Goal: Book appointment/travel/reservation

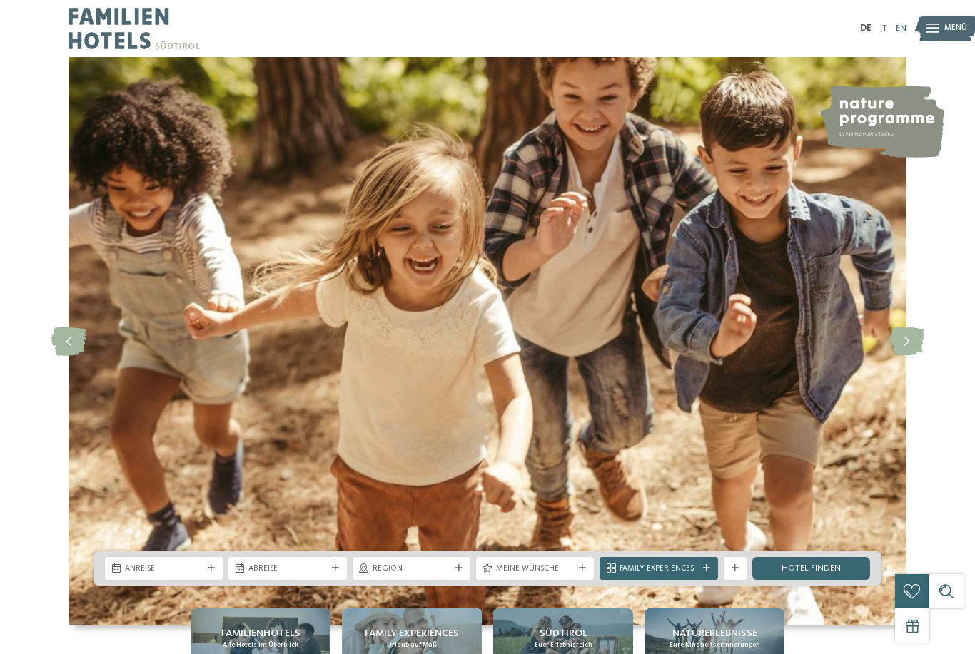
click at [900, 29] on link "EN" at bounding box center [901, 28] width 11 height 9
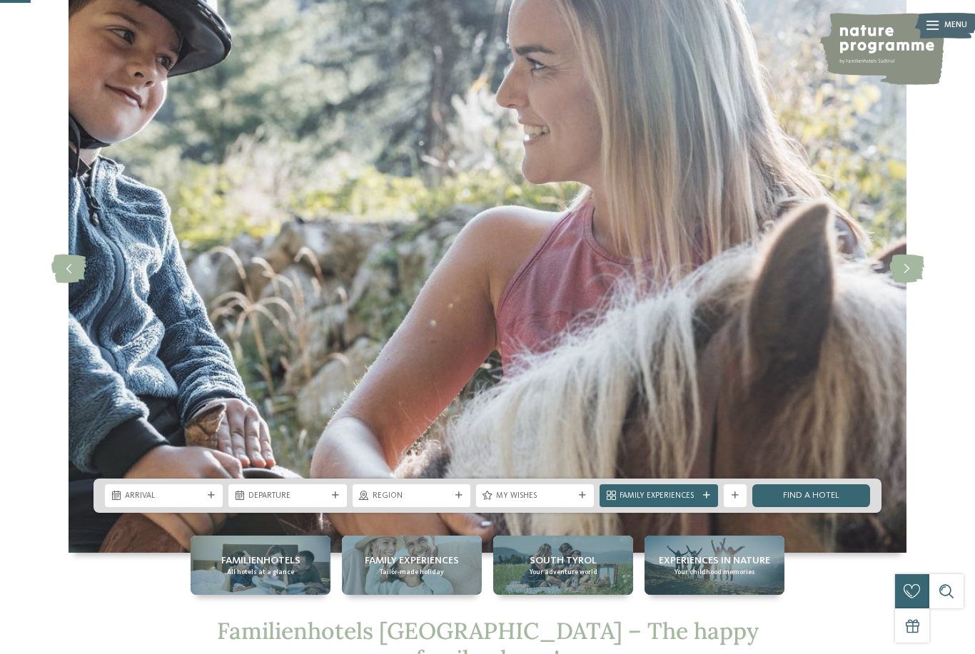
scroll to position [218, 0]
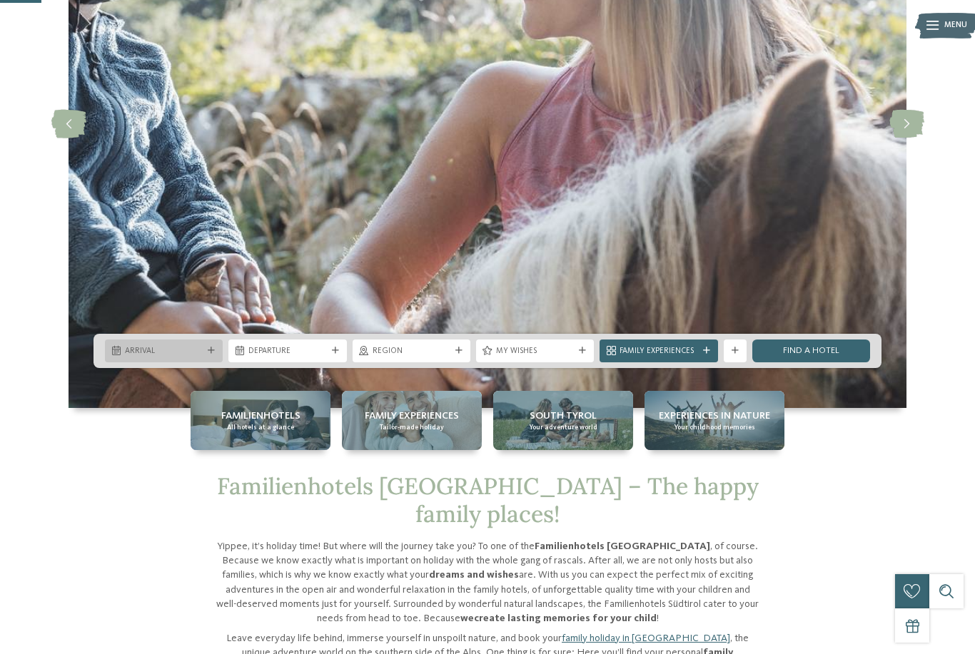
click at [205, 357] on div "Arrival" at bounding box center [163, 351] width 83 height 12
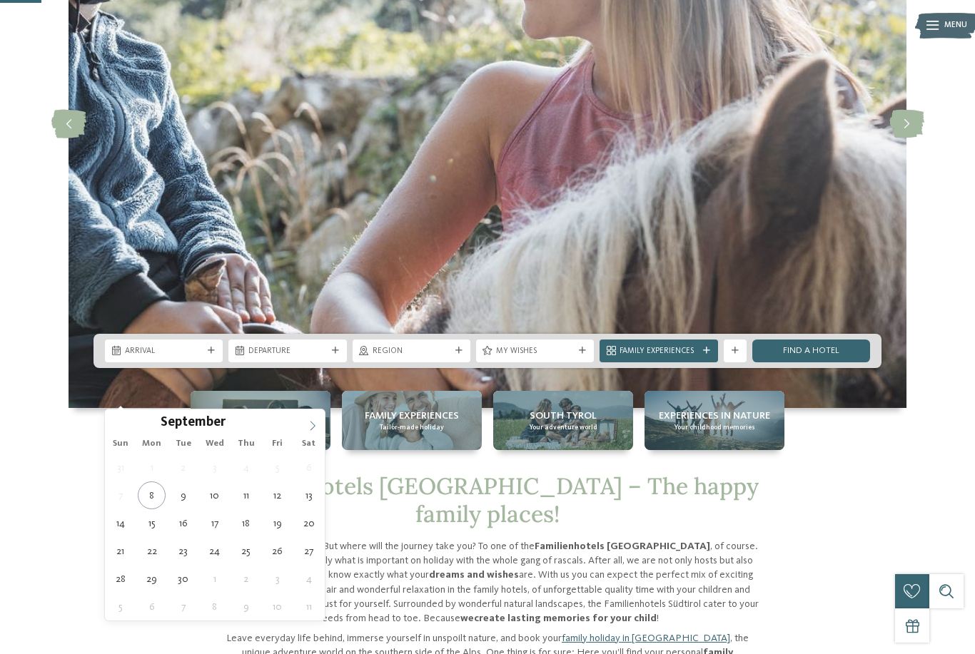
click at [319, 418] on span at bounding box center [312, 422] width 24 height 24
click at [313, 426] on icon at bounding box center [313, 426] width 10 height 10
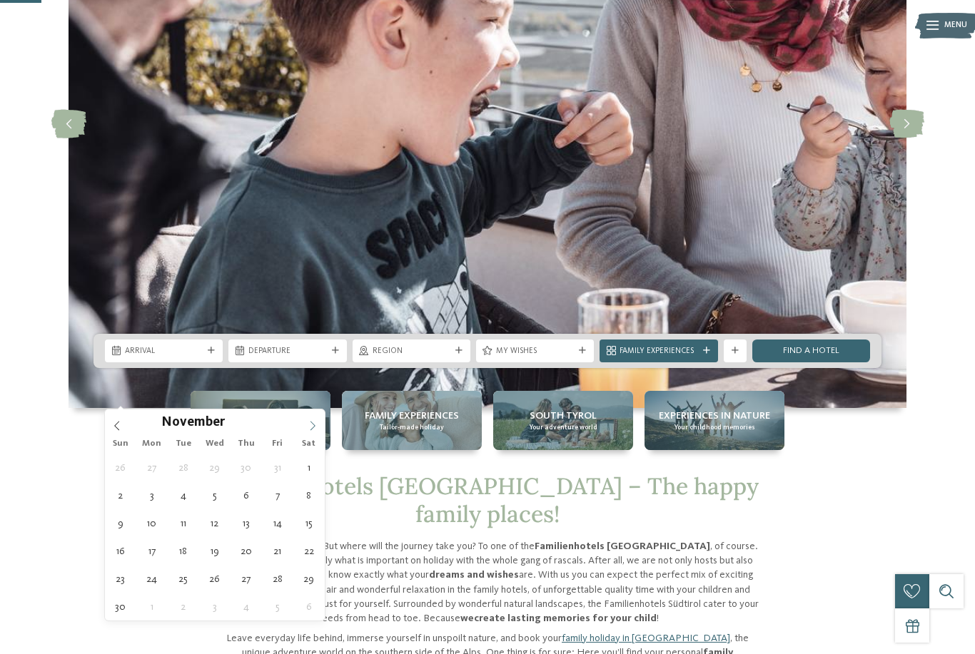
click at [313, 429] on icon at bounding box center [313, 426] width 10 height 10
type div "29.12.2025"
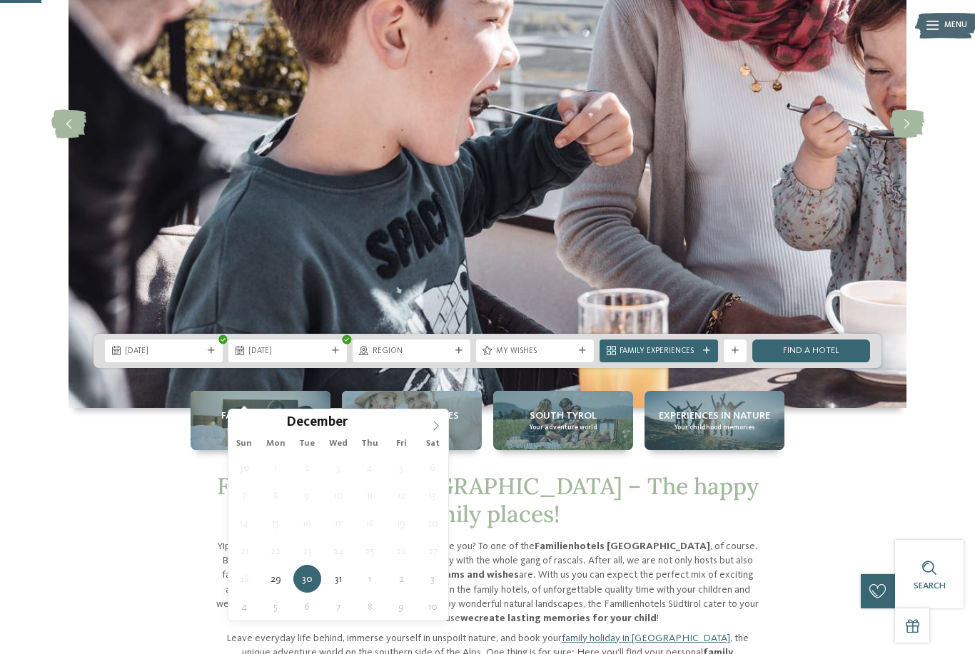
click at [433, 423] on icon at bounding box center [436, 426] width 10 height 10
type input "****"
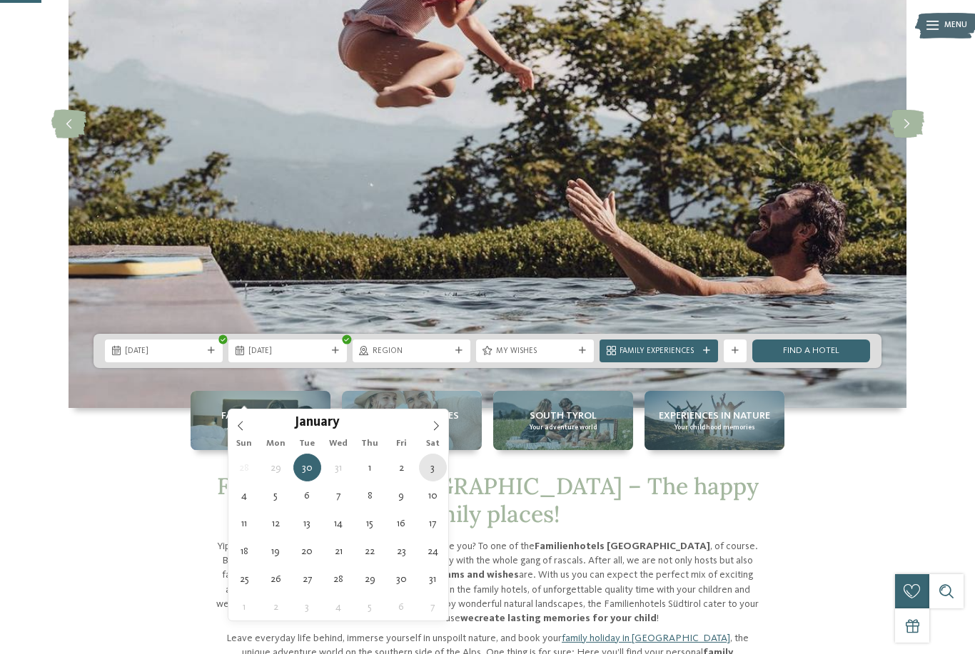
type div "03.01.2026"
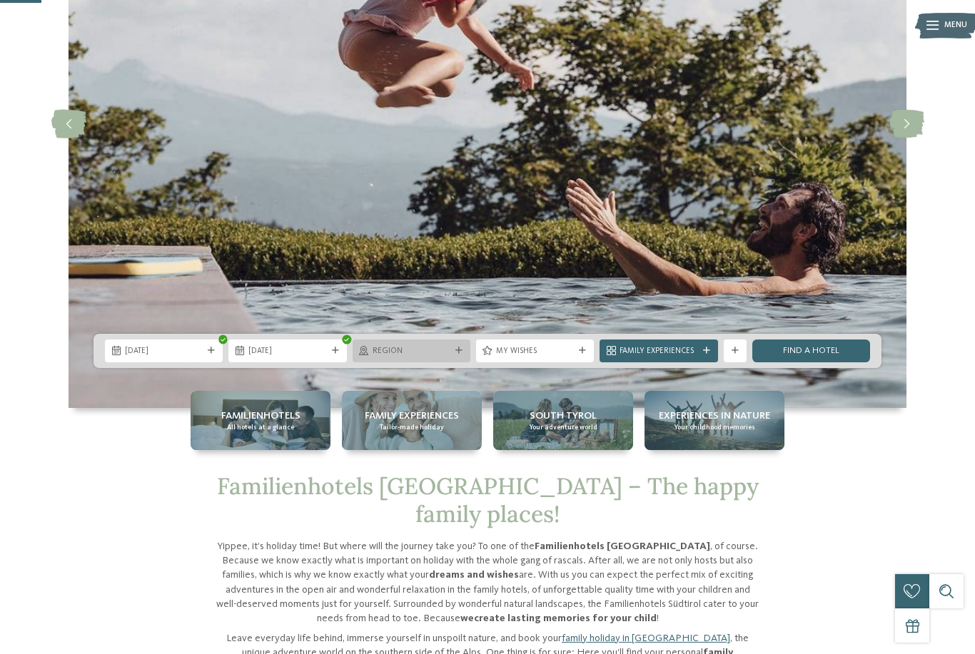
click at [457, 355] on icon at bounding box center [458, 351] width 7 height 7
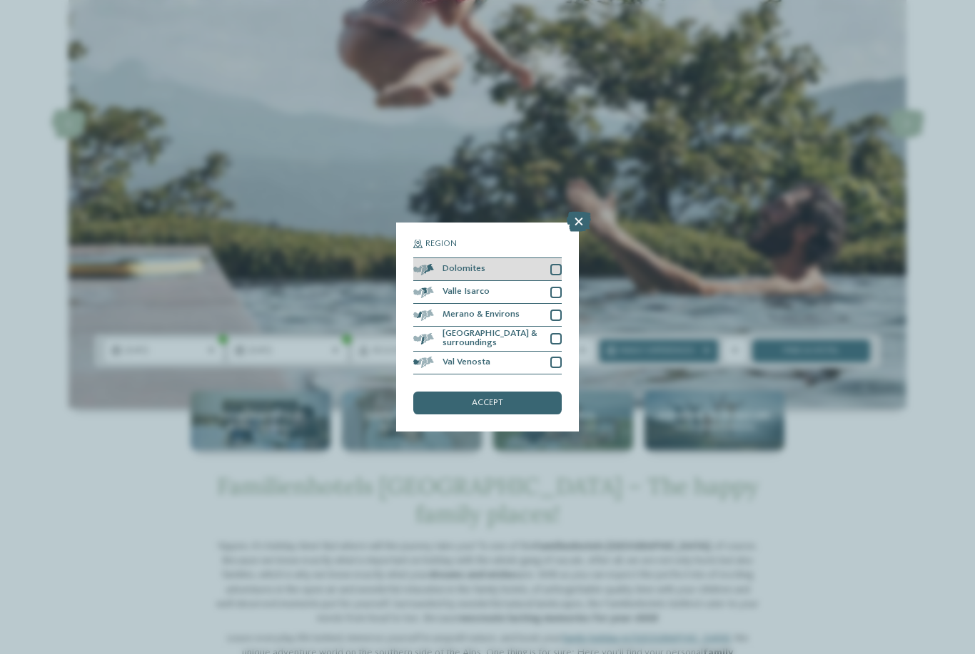
click at [561, 258] on div "Dolomites" at bounding box center [487, 269] width 148 height 23
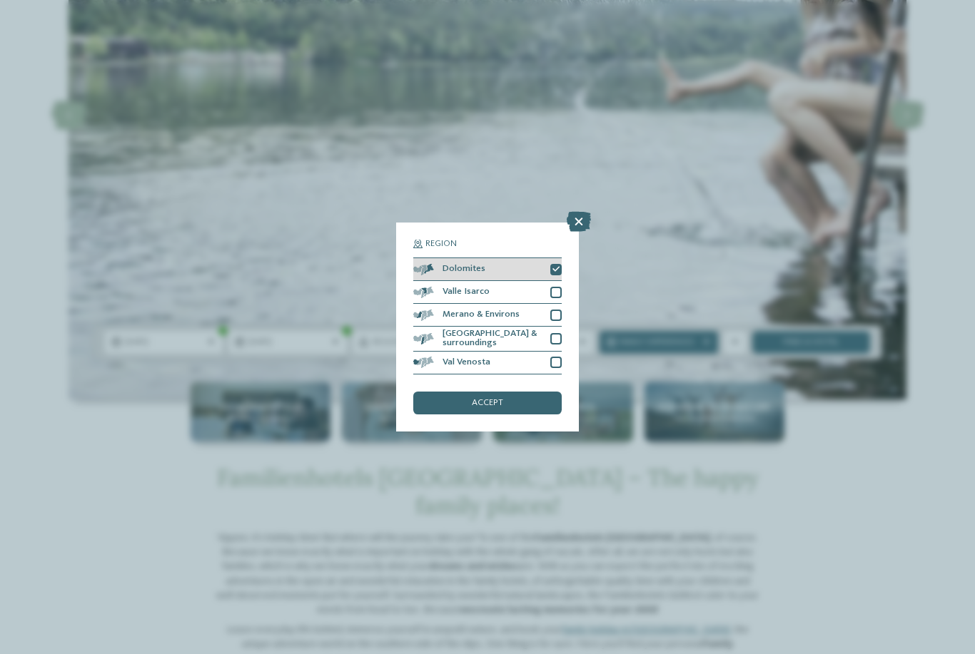
scroll to position [220, 0]
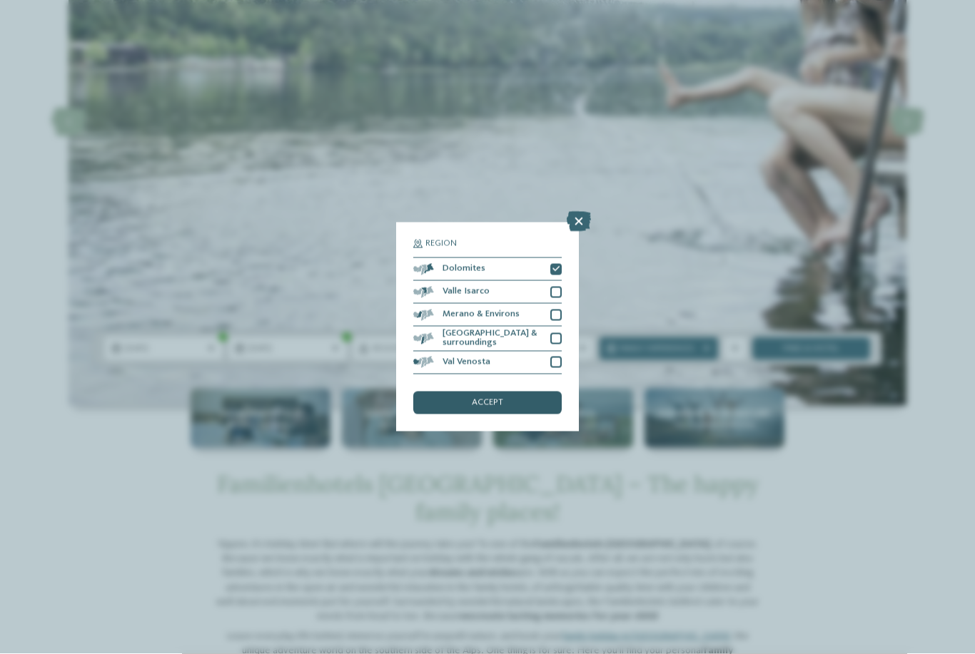
click at [512, 392] on div "accept" at bounding box center [487, 403] width 148 height 23
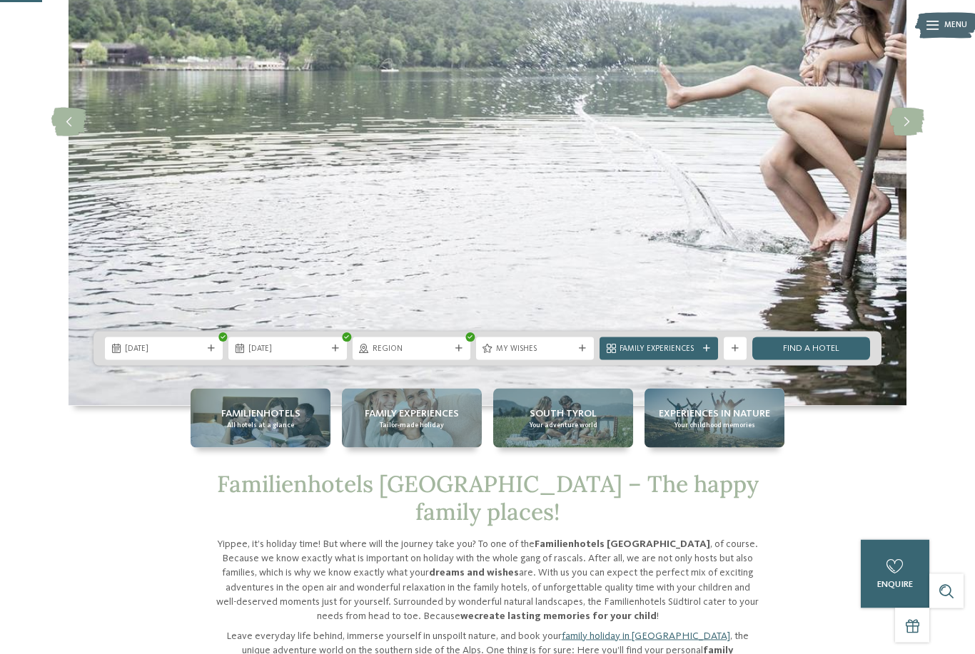
scroll to position [221, 0]
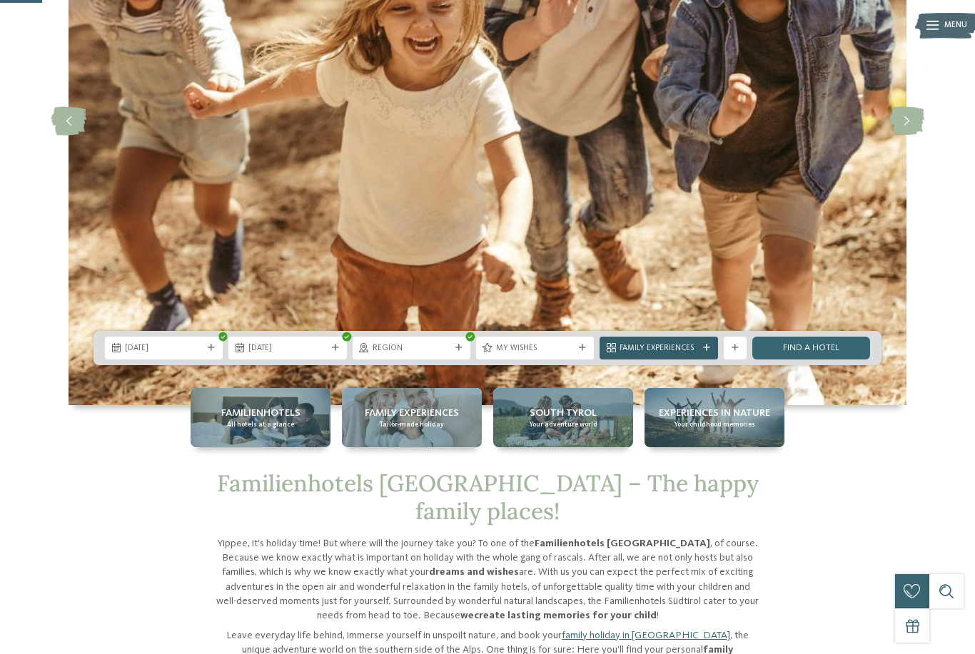
click at [695, 355] on span "Family Experiences" at bounding box center [658, 348] width 78 height 11
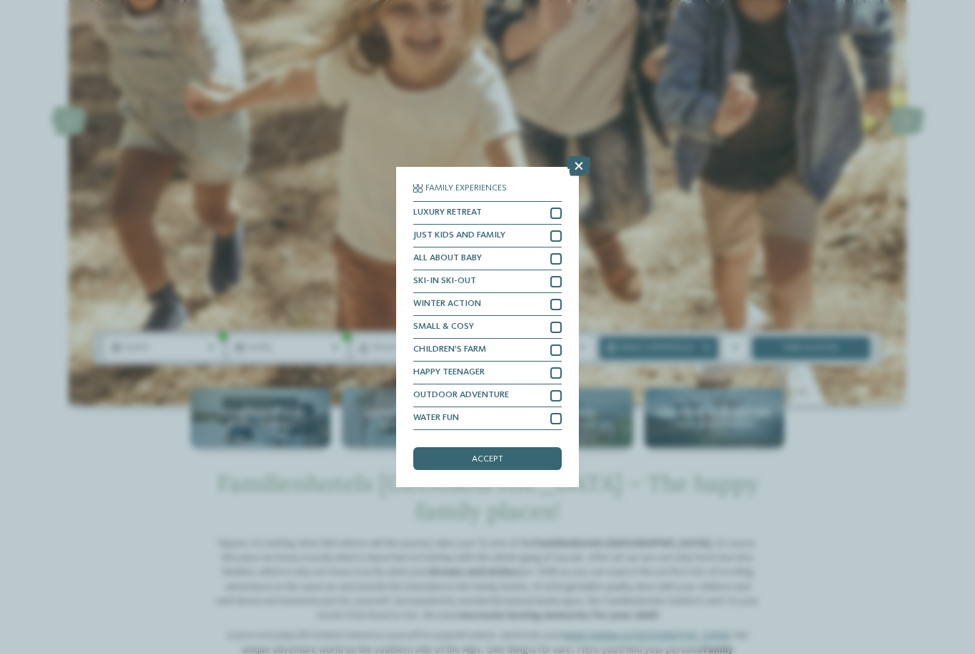
click at [809, 319] on div "Family Experiences LUXURY RETREAT JUST KIDS AND FAMILY" at bounding box center [487, 327] width 975 height 654
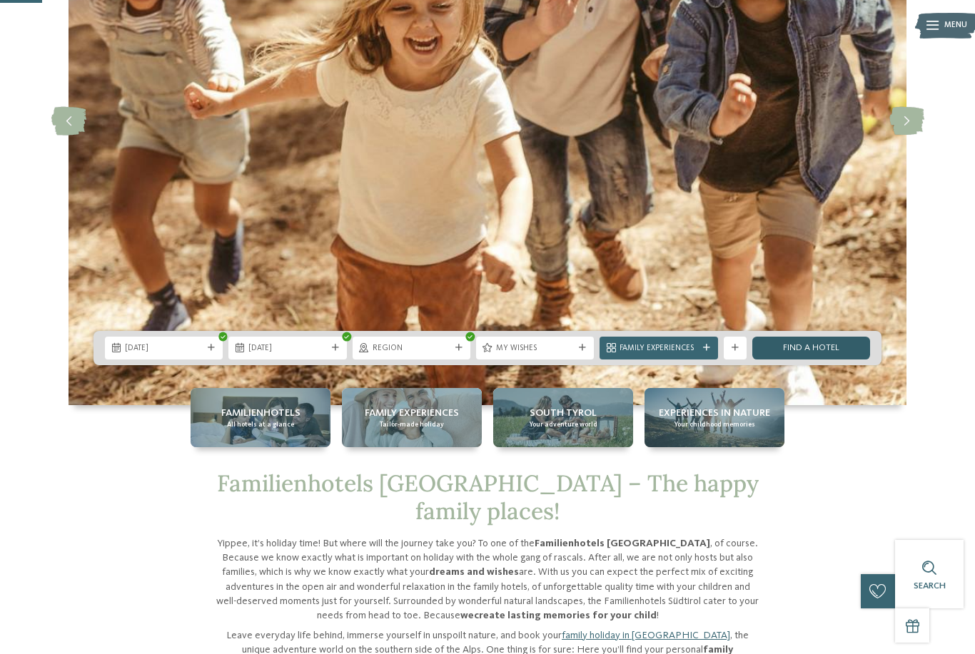
click at [820, 360] on link "Find a hotel" at bounding box center [811, 348] width 118 height 23
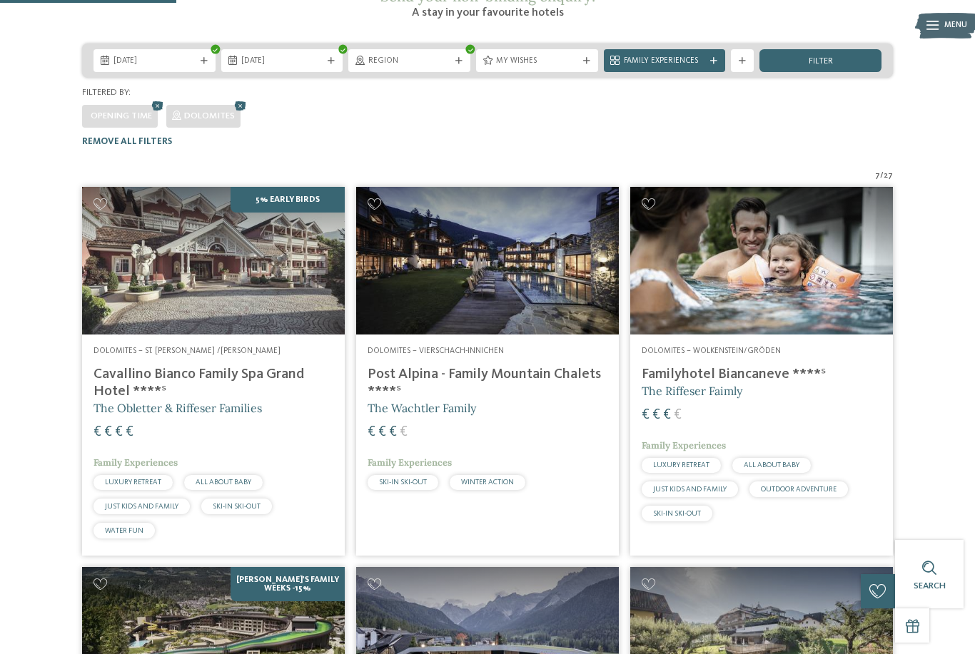
scroll to position [249, 0]
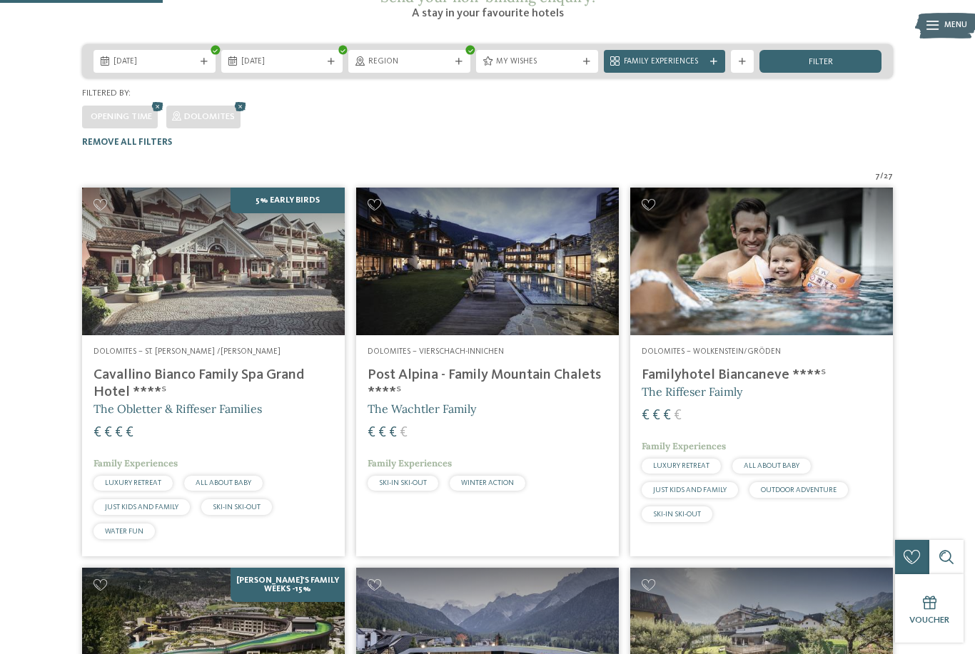
click at [425, 367] on h4 "Post Alpina - Family Mountain Chalets ****ˢ" at bounding box center [488, 384] width 240 height 34
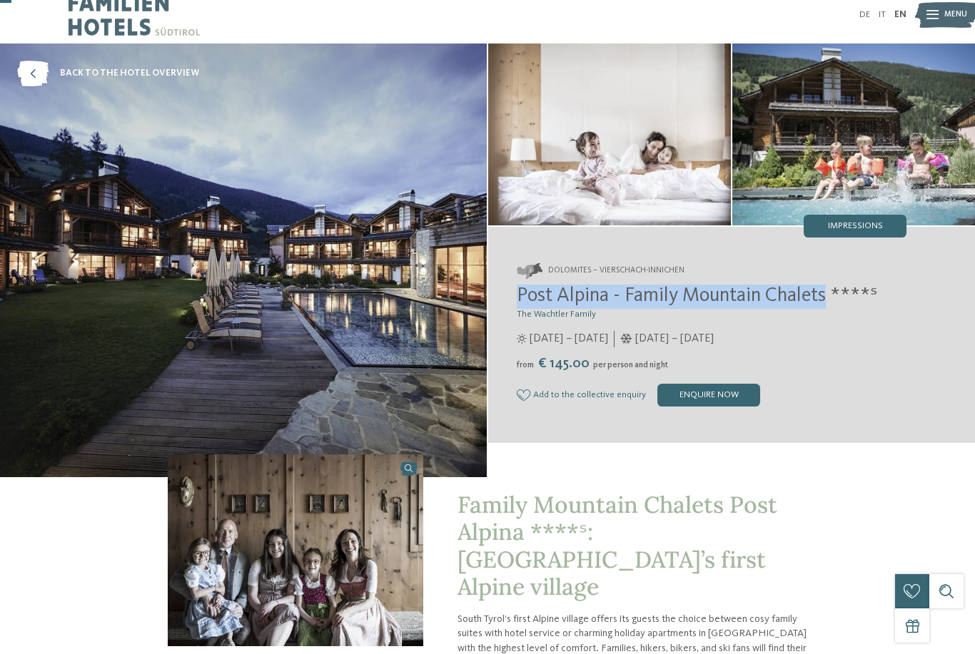
scroll to position [59, 0]
